Goal: Information Seeking & Learning: Find specific fact

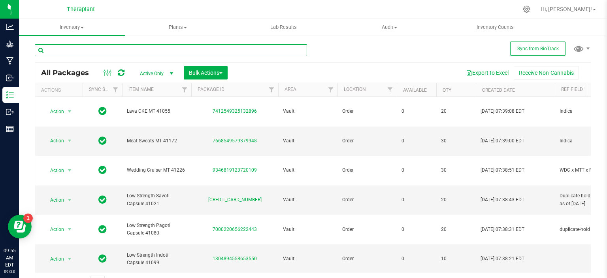
click at [182, 52] on input "text" at bounding box center [171, 50] width 272 height 12
click at [313, 53] on div "All Packages Active Only Active Only Lab Samples Locked All External Internal B…" at bounding box center [313, 164] width 557 height 255
click at [308, 55] on div at bounding box center [174, 49] width 278 height 25
click at [306, 55] on div at bounding box center [174, 49] width 278 height 25
click at [322, 53] on div "All Packages Active Only Active Only Lab Samples Locked All External Internal B…" at bounding box center [313, 164] width 557 height 255
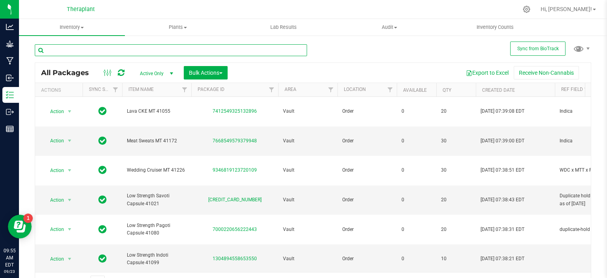
click at [202, 50] on input "text" at bounding box center [171, 50] width 272 height 12
click at [331, 63] on div "All Packages Active Only Active Only Lab Samples Locked All External Internal B…" at bounding box center [313, 73] width 556 height 20
click at [148, 45] on input "text" at bounding box center [171, 50] width 272 height 12
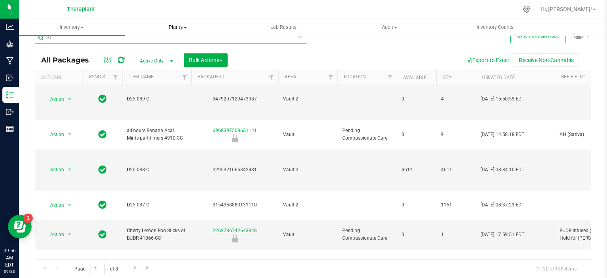
scroll to position [313, 0]
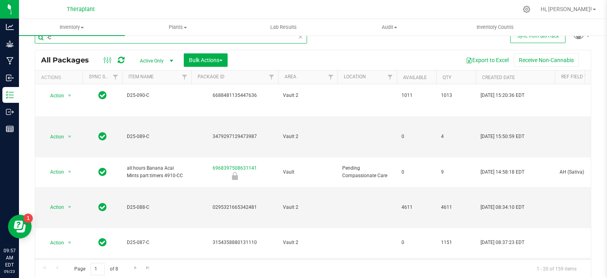
click at [144, 41] on input "-C" at bounding box center [171, 38] width 272 height 12
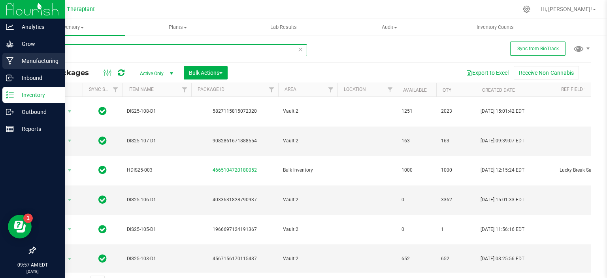
type input "DIS25"
click at [13, 59] on icon at bounding box center [10, 61] width 8 height 8
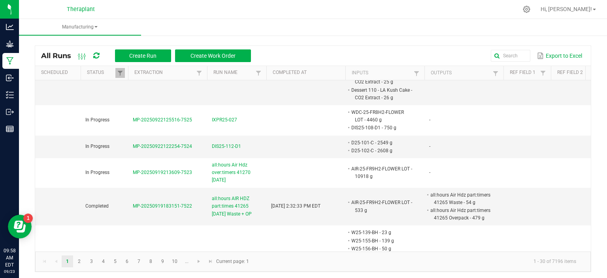
scroll to position [554, 0]
click at [227, 142] on span "DIS25-112-D1" at bounding box center [226, 146] width 29 height 8
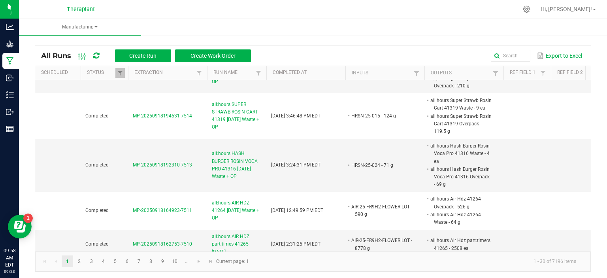
scroll to position [989, 0]
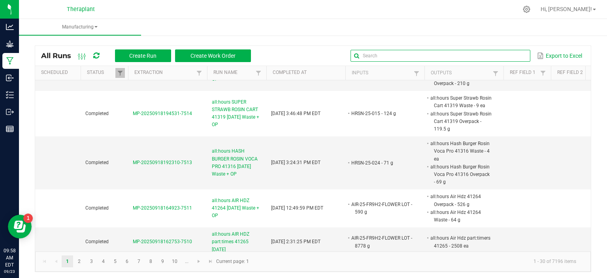
click at [507, 55] on input "text" at bounding box center [441, 56] width 180 height 12
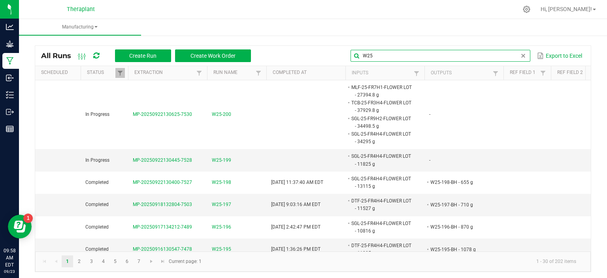
type input "W25"
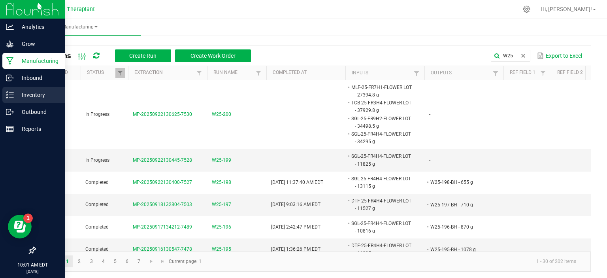
click at [21, 93] on p "Inventory" at bounding box center [37, 94] width 47 height 9
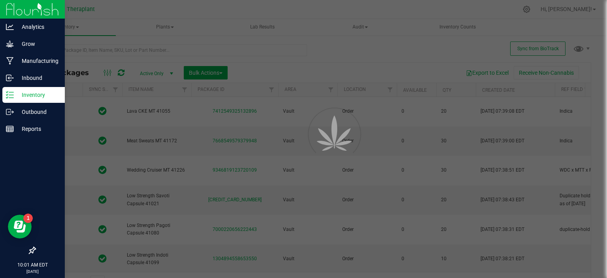
type input "2026-06-17"
type input "2026-08-14"
type input "2026-08-26"
type input "2026-06-10"
type input "2026-06-23"
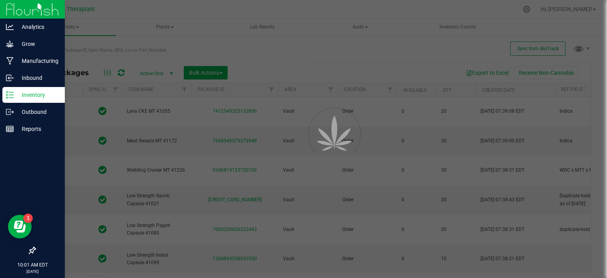
type input "2026-07-11"
type input "2026-08-27"
type input "2026-05-29"
type input "2026-05-21"
type input "2026-09-03"
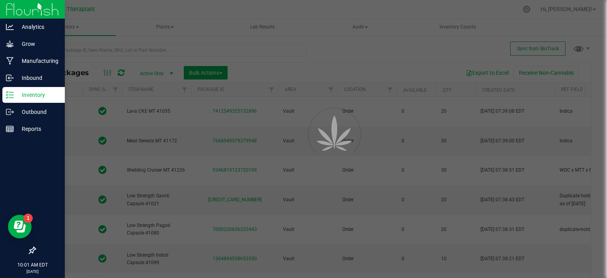
type input "2026-09-02"
type input "2026-08-27"
type input "2026-09-03"
type input "2026-07-15"
type input "2026-01-17"
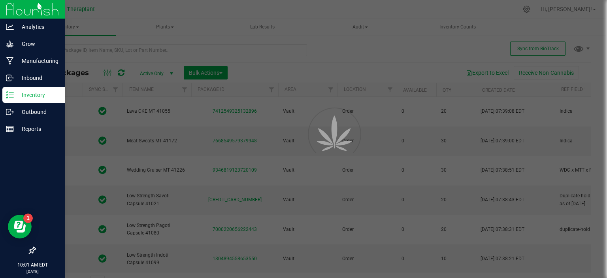
type input "2026-06-11"
type input "2026-05-20"
type input "2026-09-10"
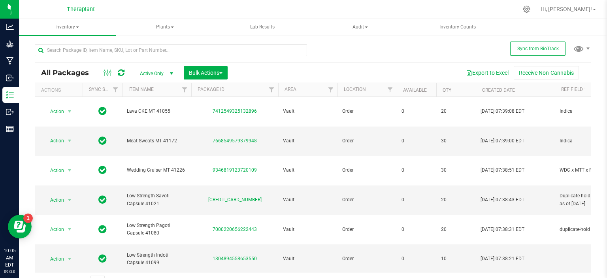
click at [331, 49] on div "All Packages Active Only Active Only Lab Samples Locked All External Internal B…" at bounding box center [313, 164] width 557 height 255
click at [328, 90] on span "Filter" at bounding box center [331, 90] width 6 height 6
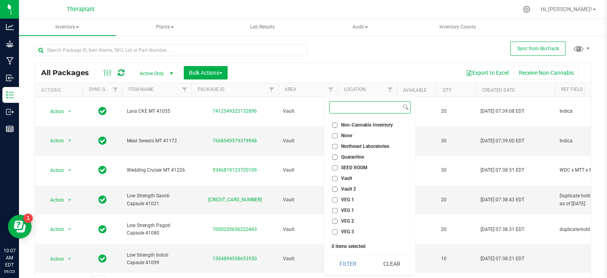
scroll to position [338, 0]
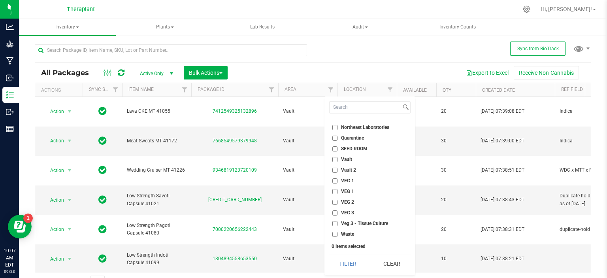
click at [349, 169] on span "Vault 2" at bounding box center [348, 170] width 15 height 5
click at [338, 169] on input "Vault 2" at bounding box center [335, 170] width 5 height 5
checkbox input "true"
click at [361, 264] on button "Filter" at bounding box center [348, 263] width 38 height 17
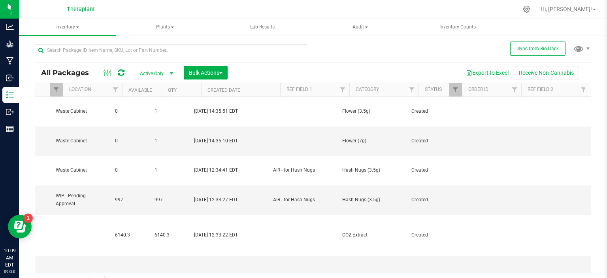
scroll to position [0, 289]
click at [397, 88] on span "Filter" at bounding box center [397, 90] width 6 height 6
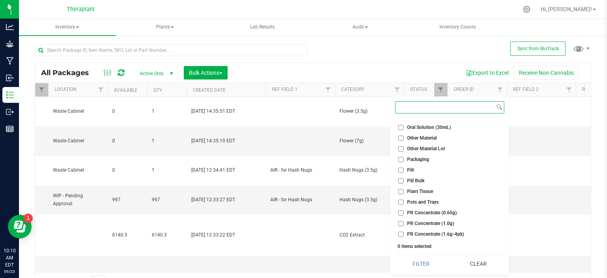
scroll to position [987, 0]
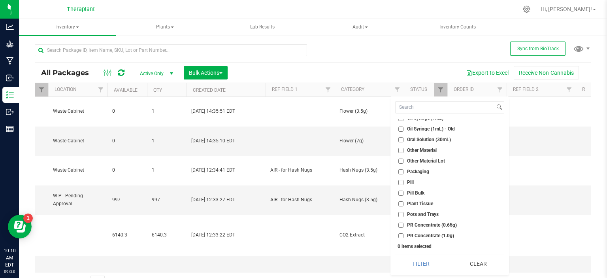
click at [435, 159] on span "Other Material Lot" at bounding box center [426, 161] width 38 height 5
click at [404, 159] on input "Other Material Lot" at bounding box center [401, 161] width 5 height 5
checkbox input "true"
click at [426, 266] on button "Filter" at bounding box center [421, 263] width 52 height 17
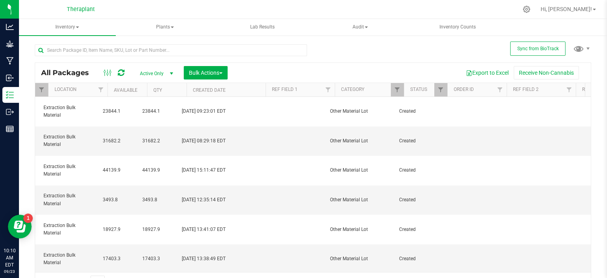
scroll to position [0, 299]
click at [197, 90] on link "Created Date" at bounding box center [199, 90] width 33 height 6
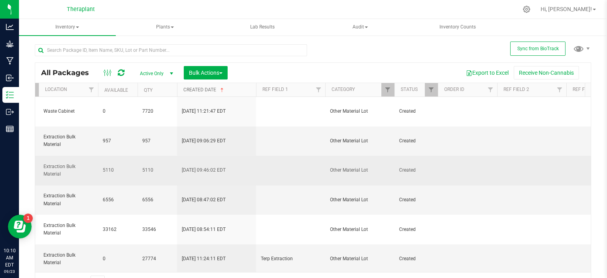
scroll to position [0, 0]
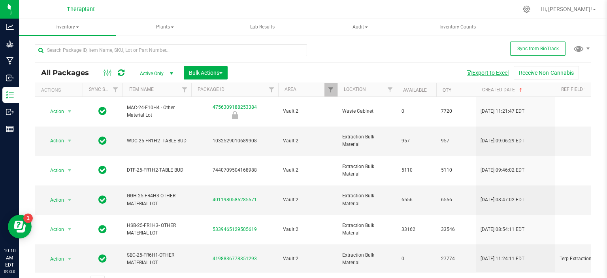
click at [478, 79] on button "Export to Excel" at bounding box center [487, 72] width 53 height 13
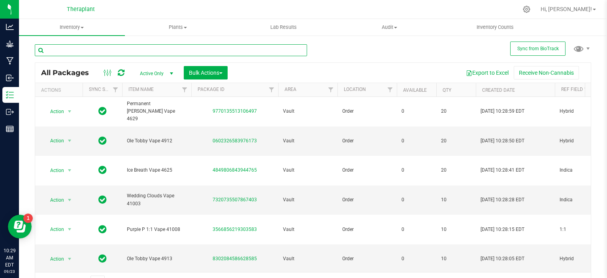
click at [122, 48] on input "text" at bounding box center [171, 50] width 272 height 12
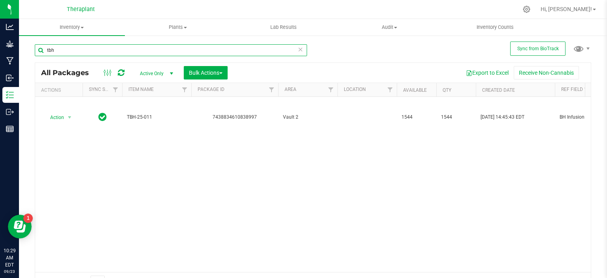
click at [93, 52] on input "tbh" at bounding box center [171, 50] width 272 height 12
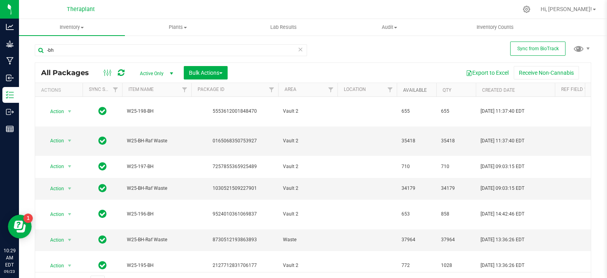
click at [415, 89] on link "Available" at bounding box center [415, 90] width 24 height 6
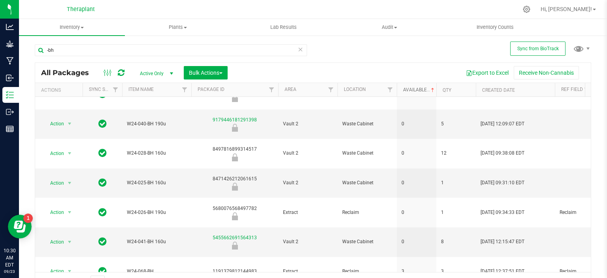
scroll to position [55, 0]
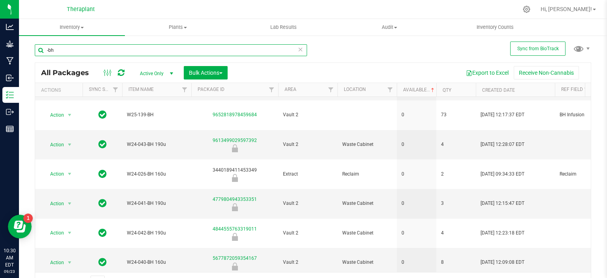
click at [89, 48] on input "-bh" at bounding box center [171, 50] width 272 height 12
click at [76, 50] on input "-bh" at bounding box center [171, 50] width 272 height 12
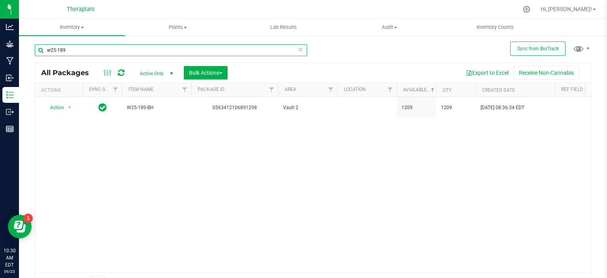
click at [107, 45] on input "w25-189" at bounding box center [171, 50] width 272 height 12
type input "w25-191"
